Goal: Task Accomplishment & Management: Manage account settings

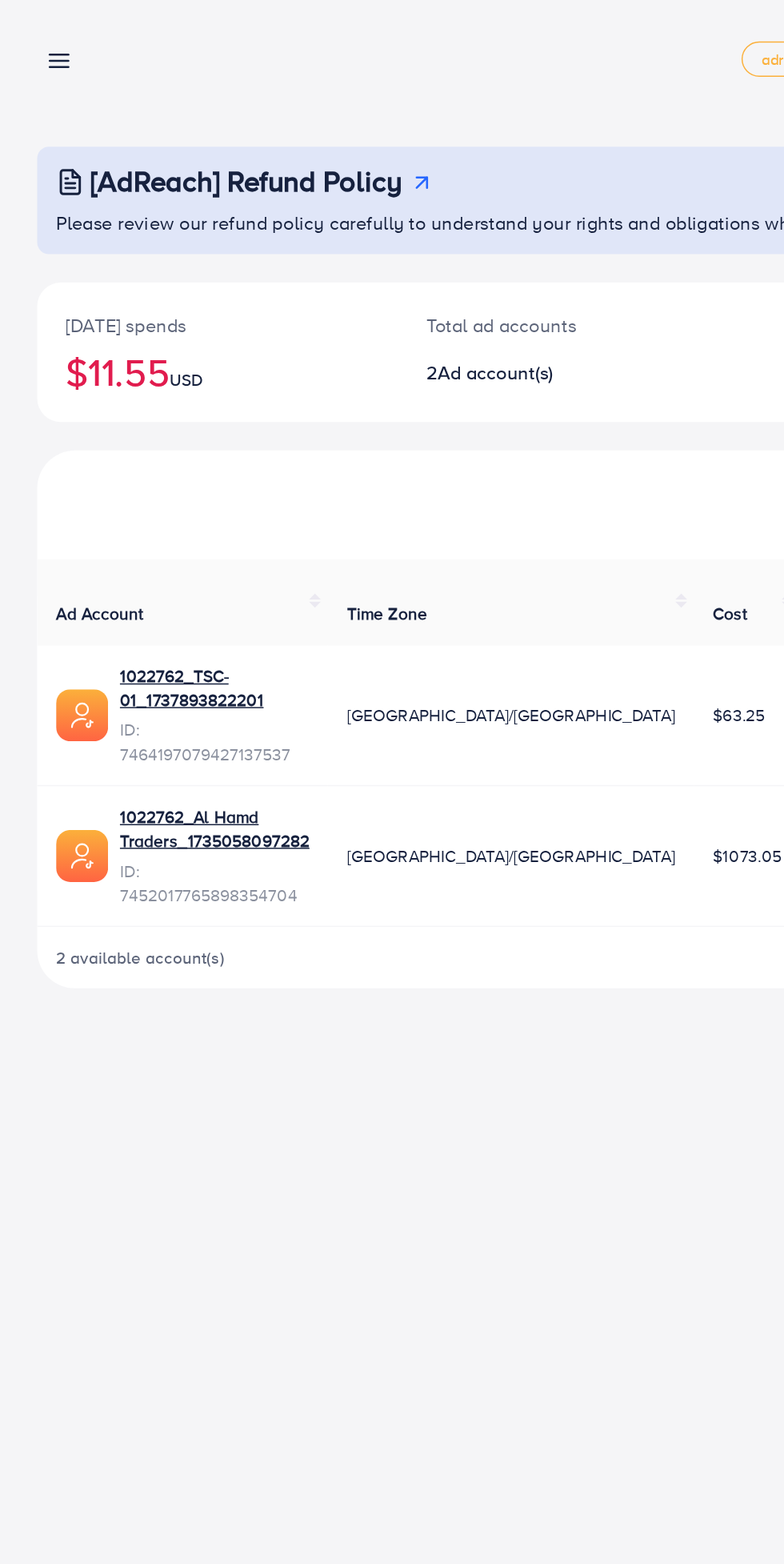
click at [40, 46] on line at bounding box center [41, 46] width 13 height 0
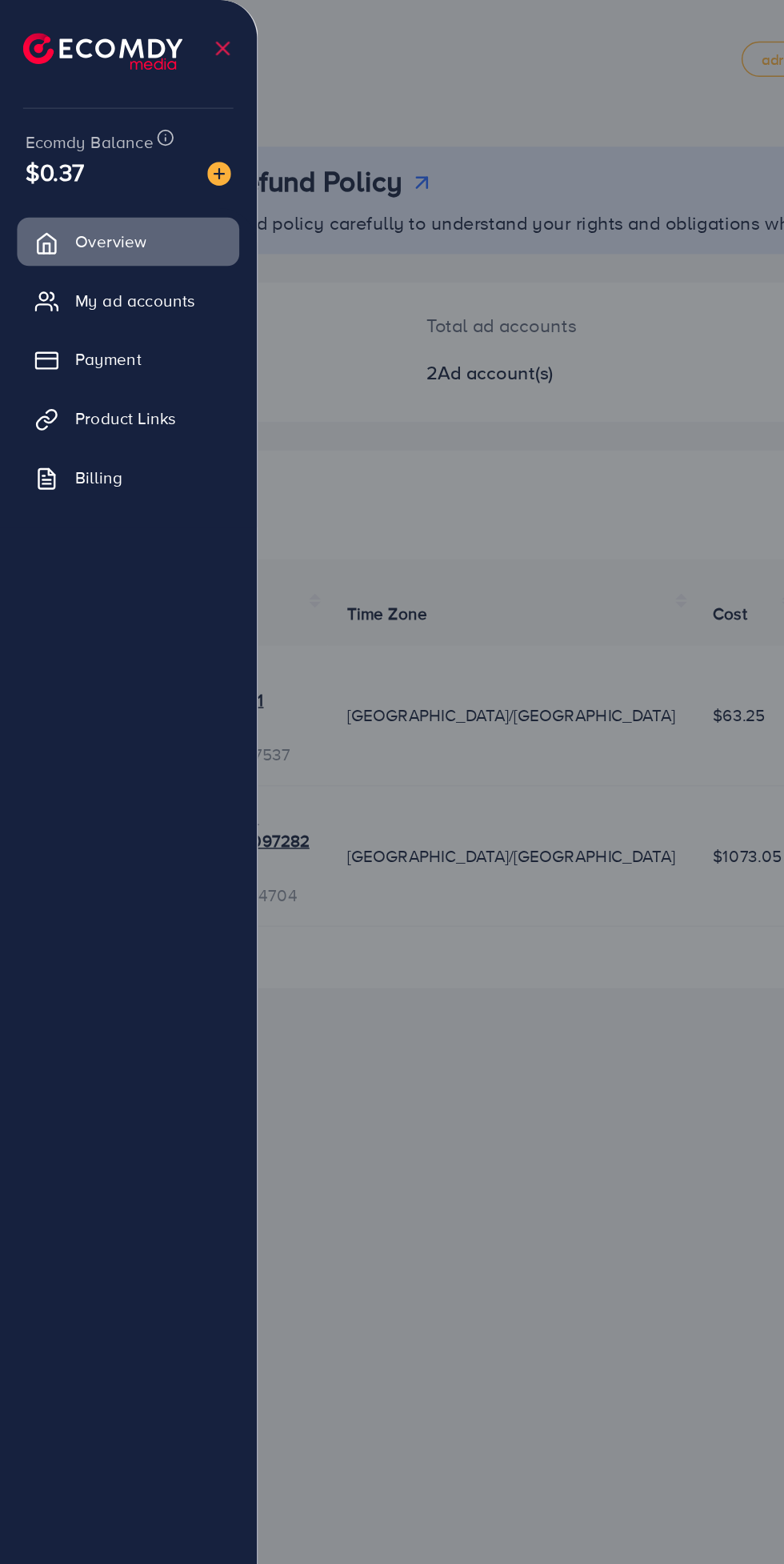
click at [132, 202] on span "My ad accounts" at bounding box center [92, 203] width 81 height 16
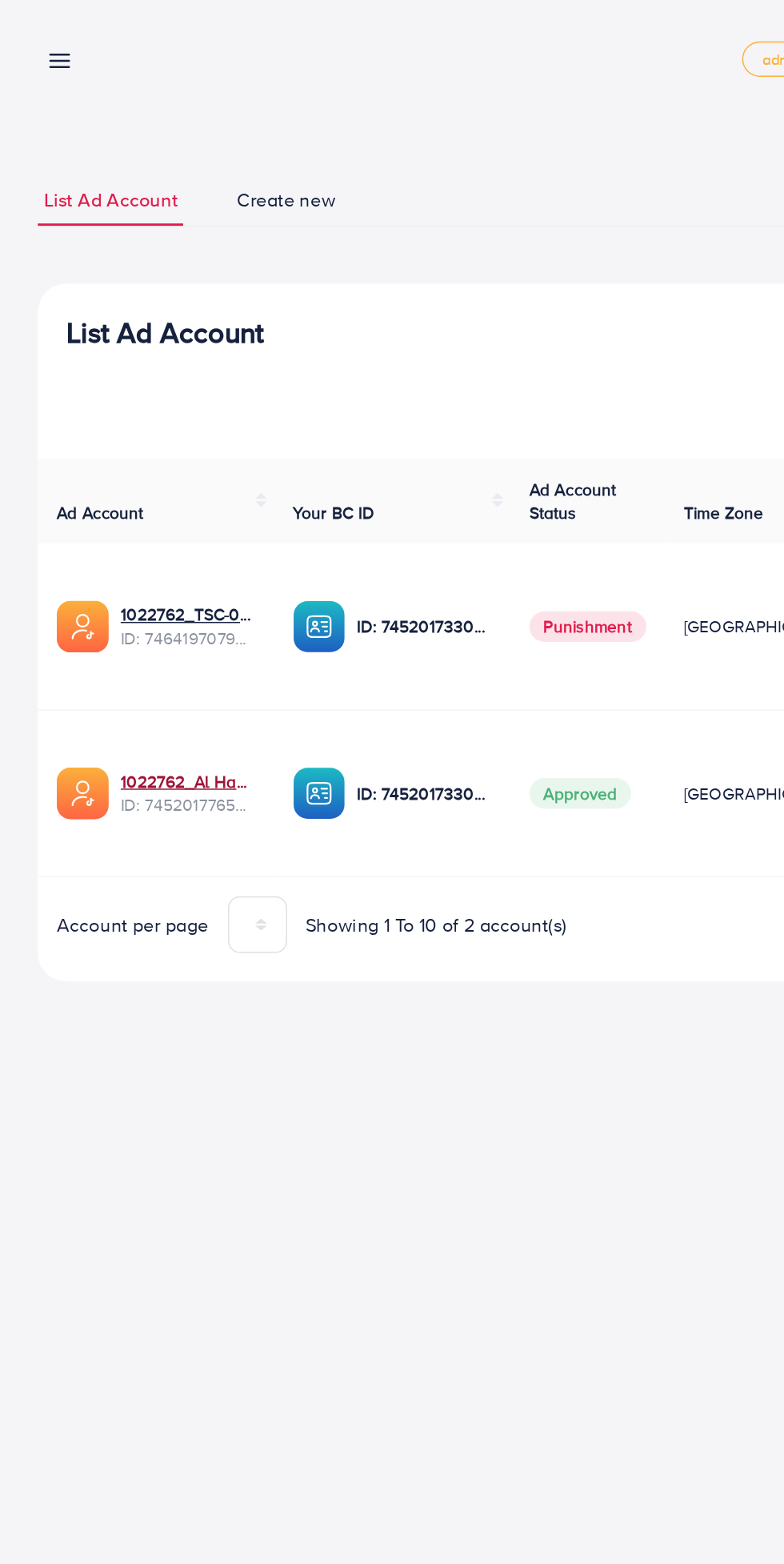
click at [132, 532] on link "1022762_Al Hamd Traders_1735058097282" at bounding box center [127, 529] width 91 height 16
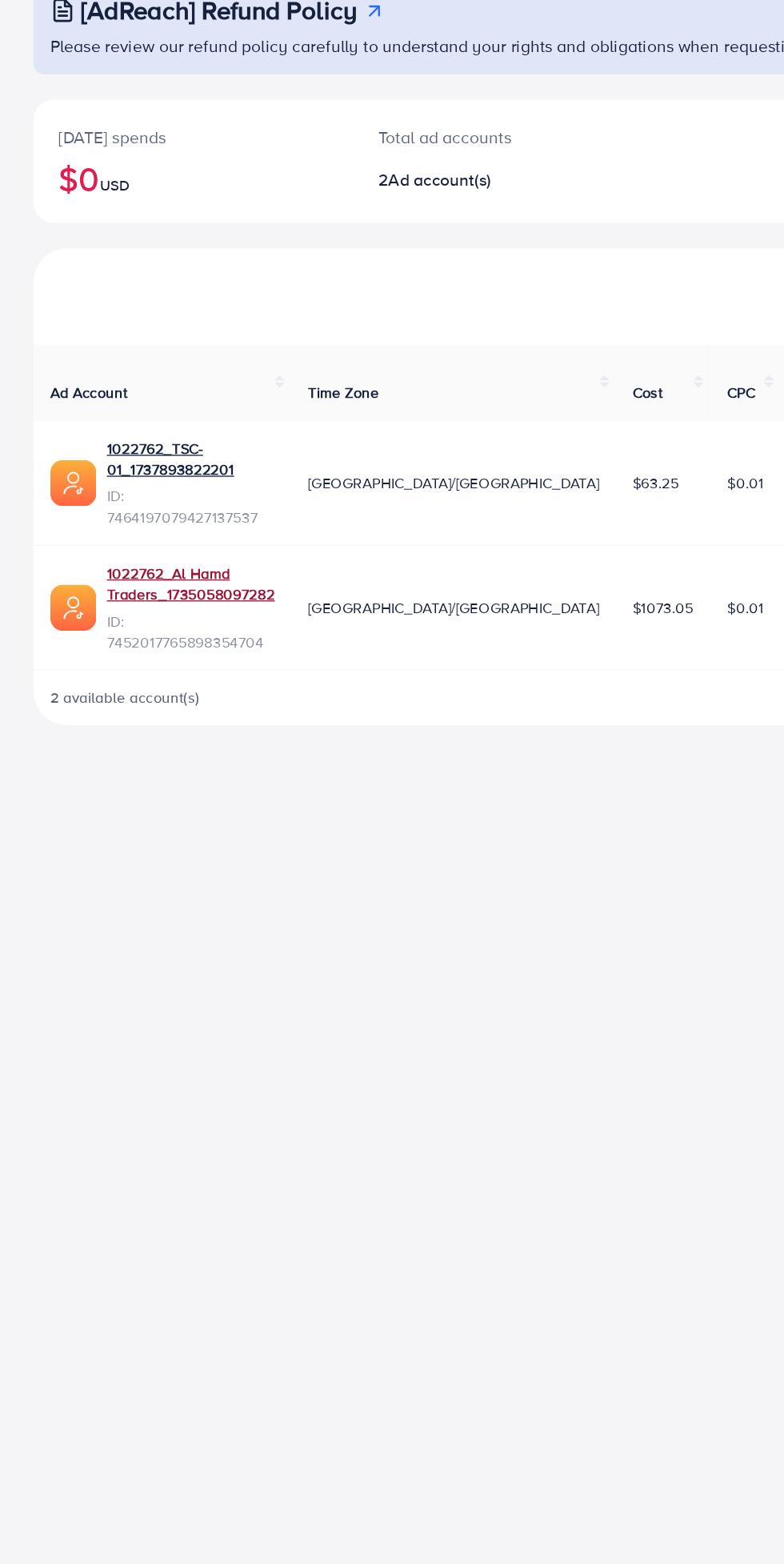
click at [177, 545] on link "1022762_Al Hamd Traders_1735058097282" at bounding box center [145, 561] width 128 height 33
